Goal: Find specific page/section: Find specific page/section

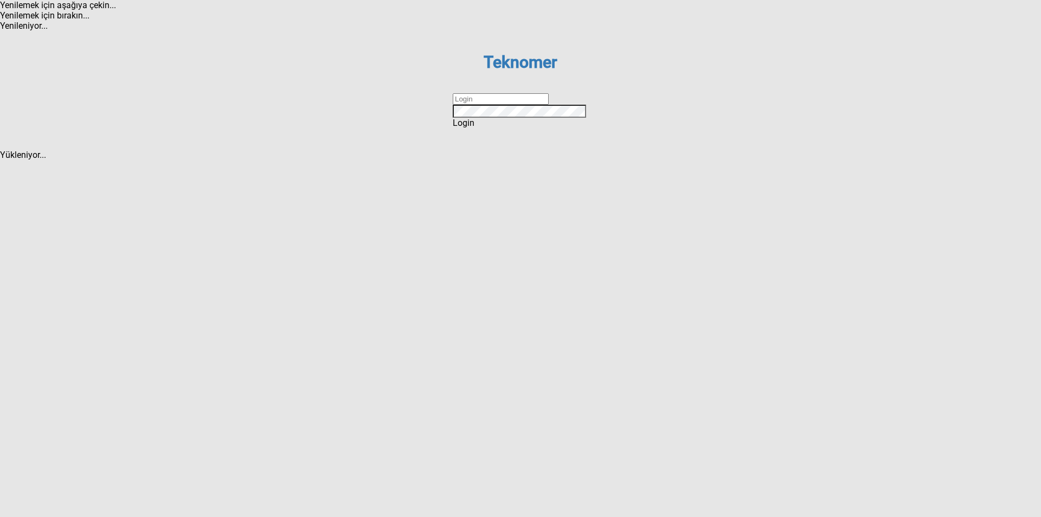
drag, startPoint x: 0, startPoint y: 0, endPoint x: 524, endPoint y: 264, distance: 586.8
click at [524, 105] on input "text" at bounding box center [501, 98] width 96 height 11
type input "ihsankoc"
click at [532, 128] on div "Login" at bounding box center [521, 123] width 136 height 10
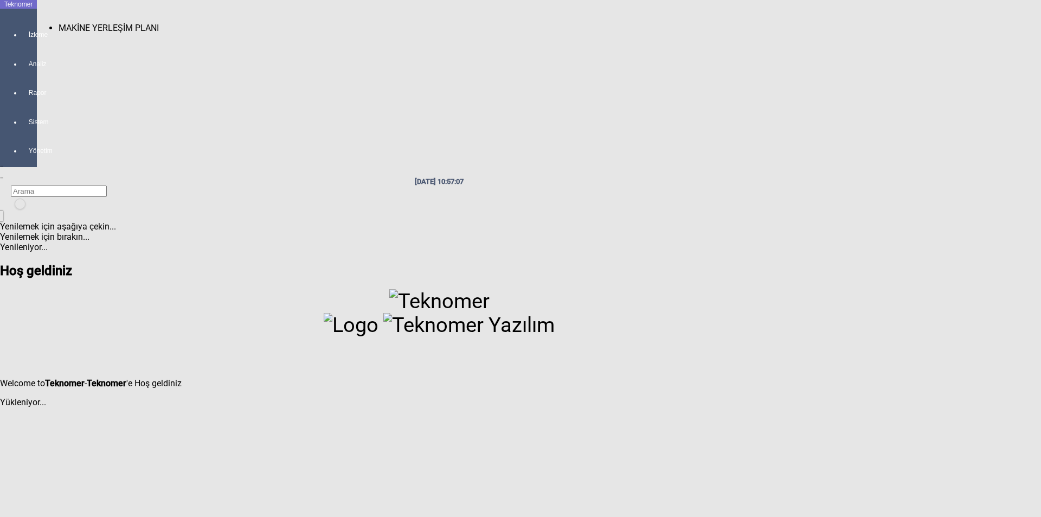
click at [73, 23] on span "MAKİNE YERLEŞİM PLANI" at bounding box center [109, 28] width 100 height 10
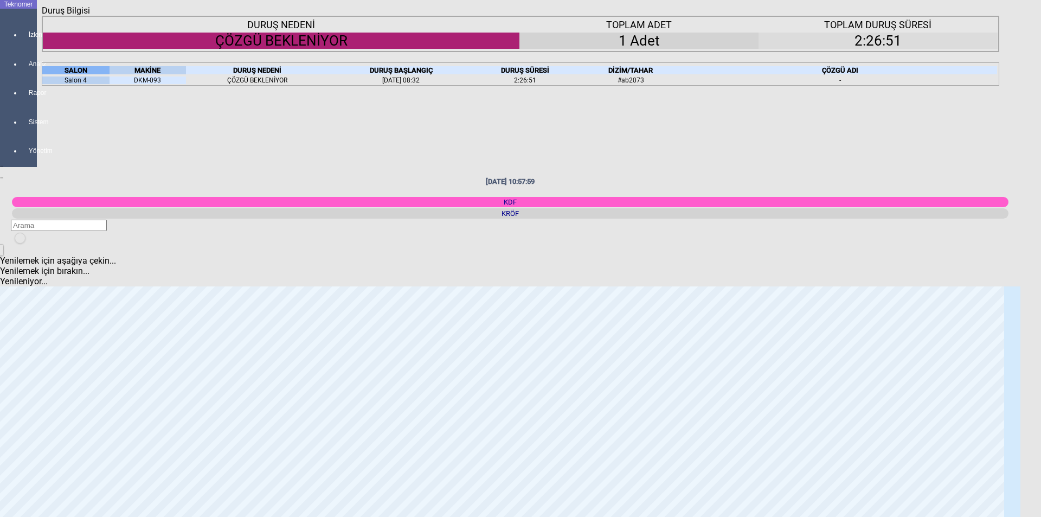
click at [42, 16] on icon "Kapat" at bounding box center [42, 16] width 0 height 0
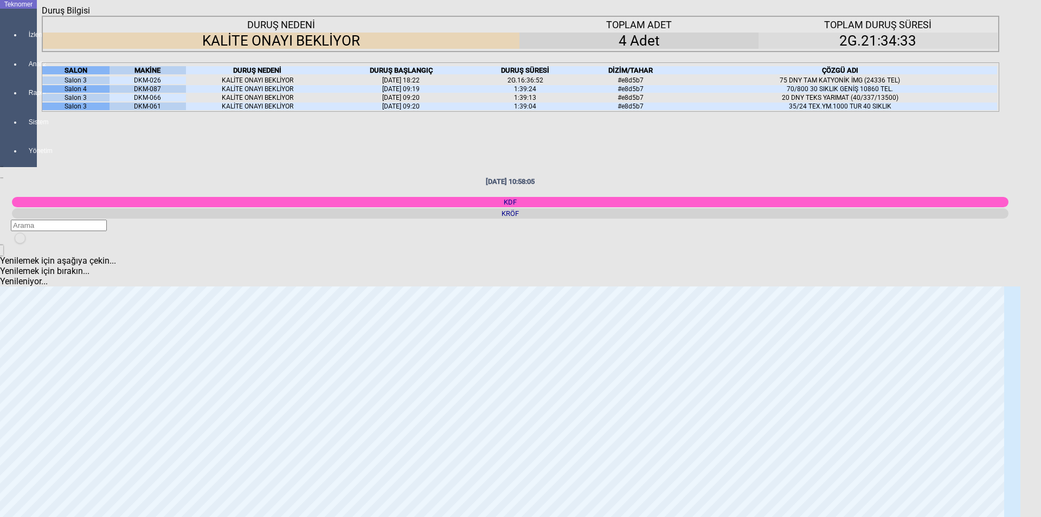
click at [42, 16] on icon "Kapat" at bounding box center [42, 16] width 0 height 0
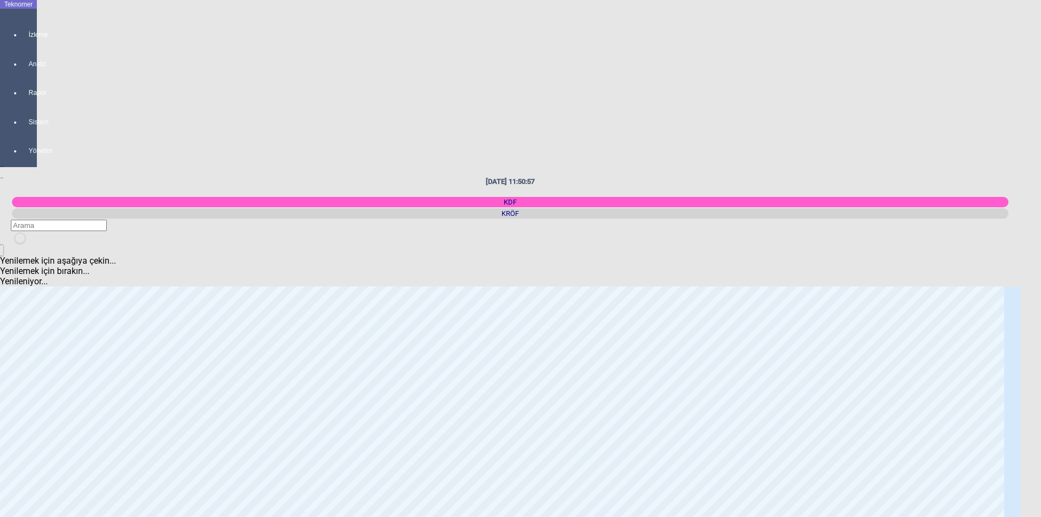
scroll to position [54, 0]
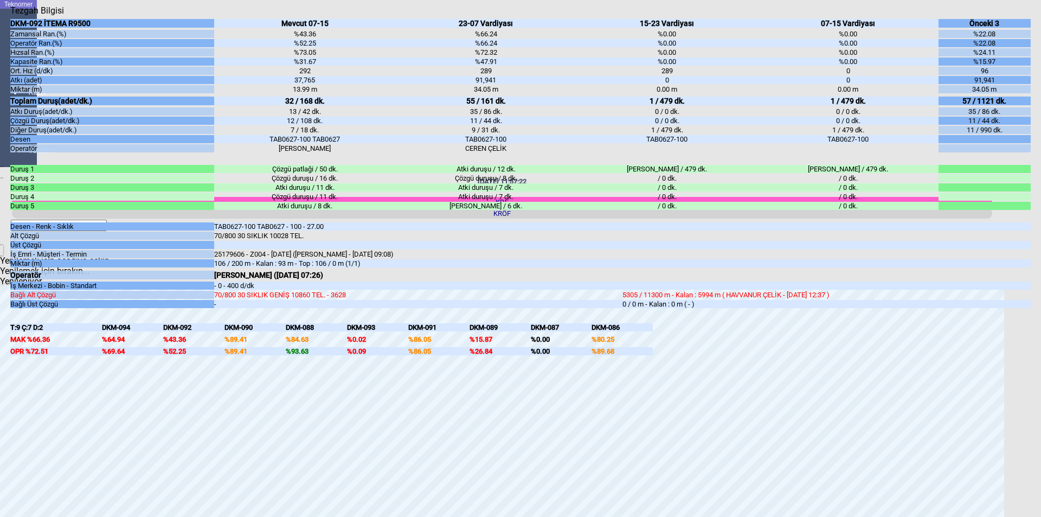
click at [1026, 16] on div "Kapat" at bounding box center [520, 16] width 1021 height 0
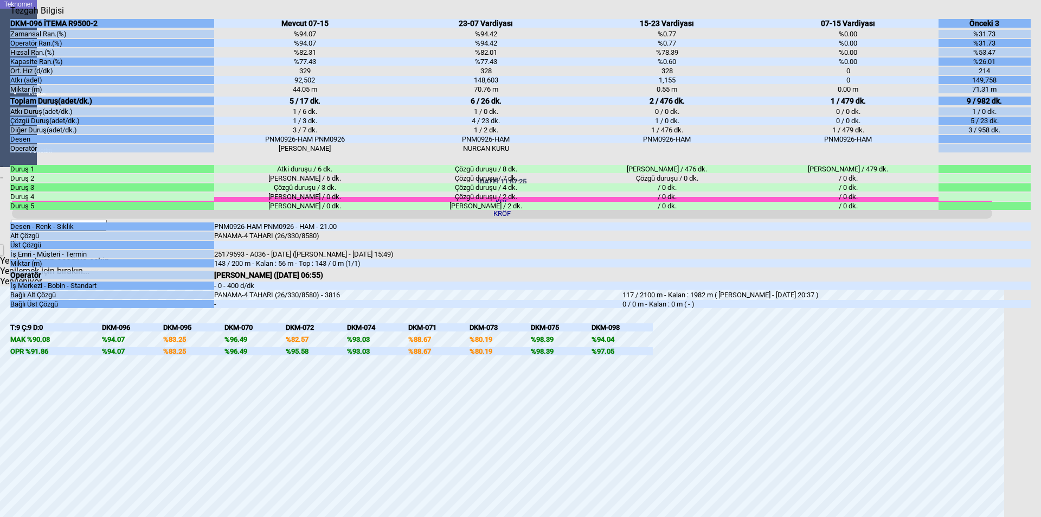
click at [10, 16] on icon "Kapat" at bounding box center [10, 16] width 0 height 0
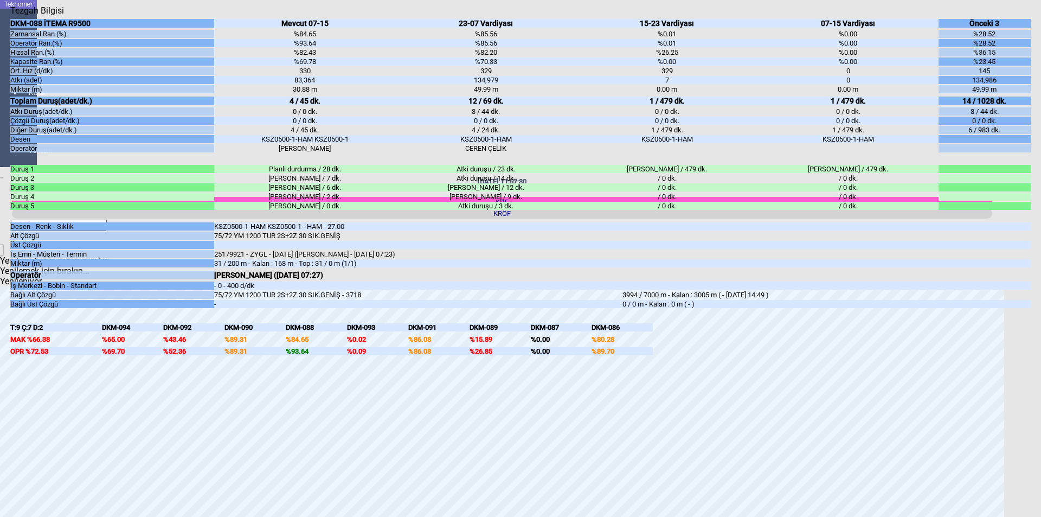
click at [10, 16] on icon "Kapat" at bounding box center [10, 16] width 0 height 0
